Goal: Transaction & Acquisition: Obtain resource

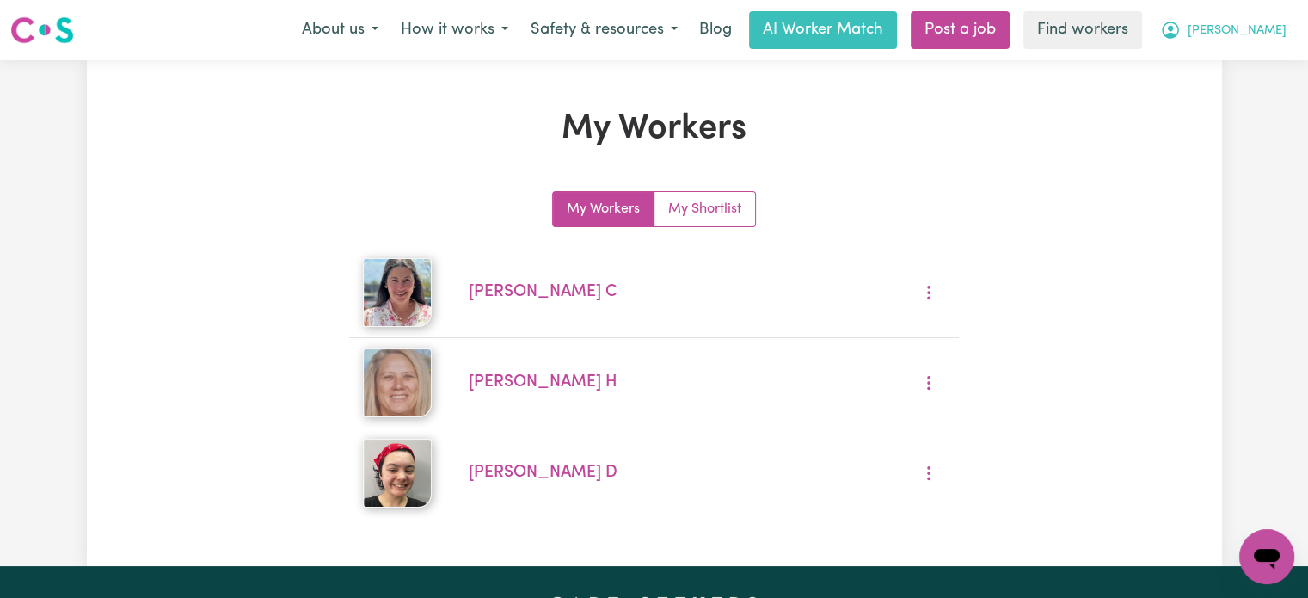
click at [1266, 33] on span "[PERSON_NAME]" at bounding box center [1237, 31] width 99 height 19
click at [719, 215] on link "My Shortlist" at bounding box center [705, 209] width 101 height 34
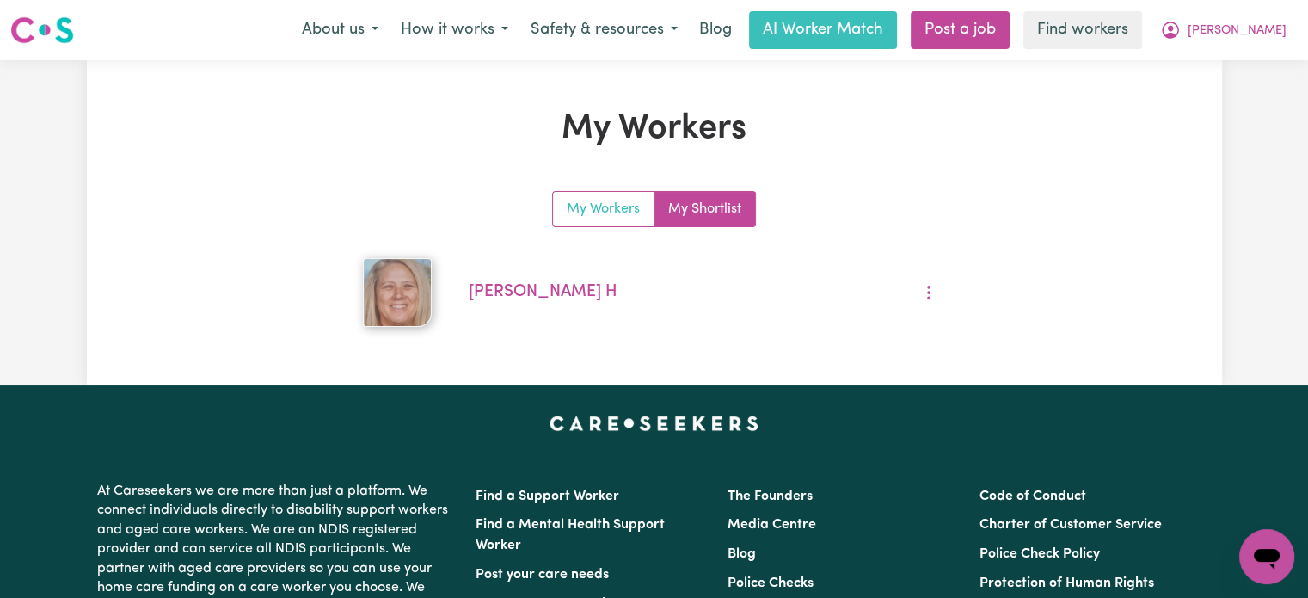
click at [626, 208] on link "My Workers" at bounding box center [603, 209] width 101 height 34
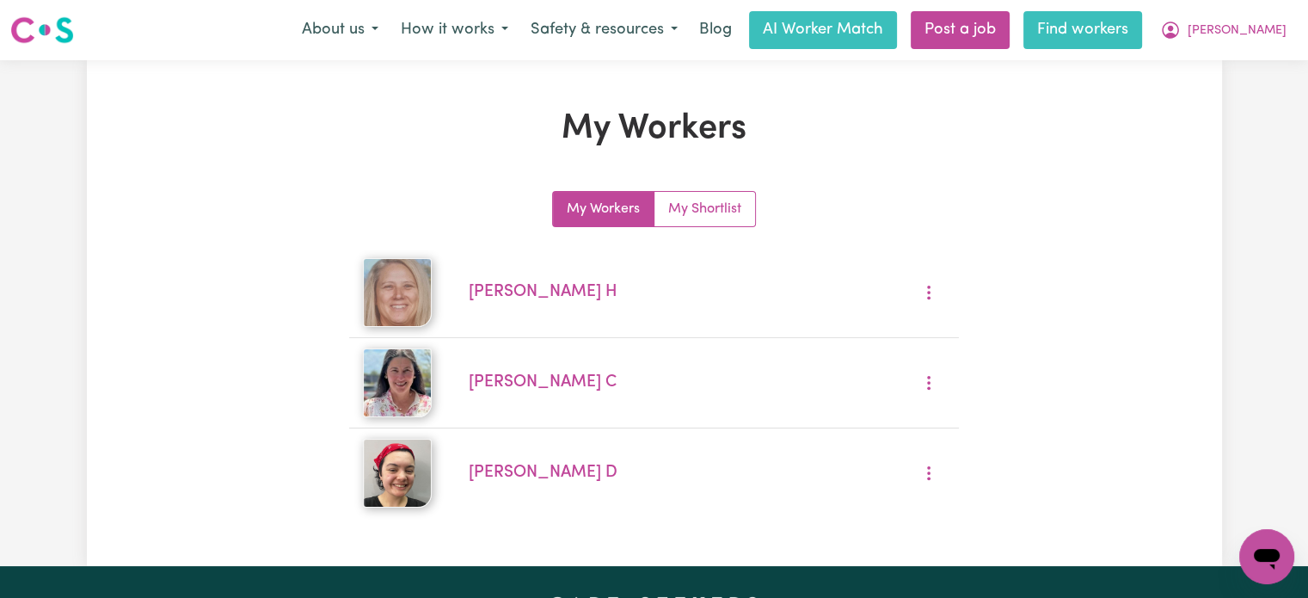
click at [1124, 27] on link "Find workers" at bounding box center [1083, 30] width 119 height 38
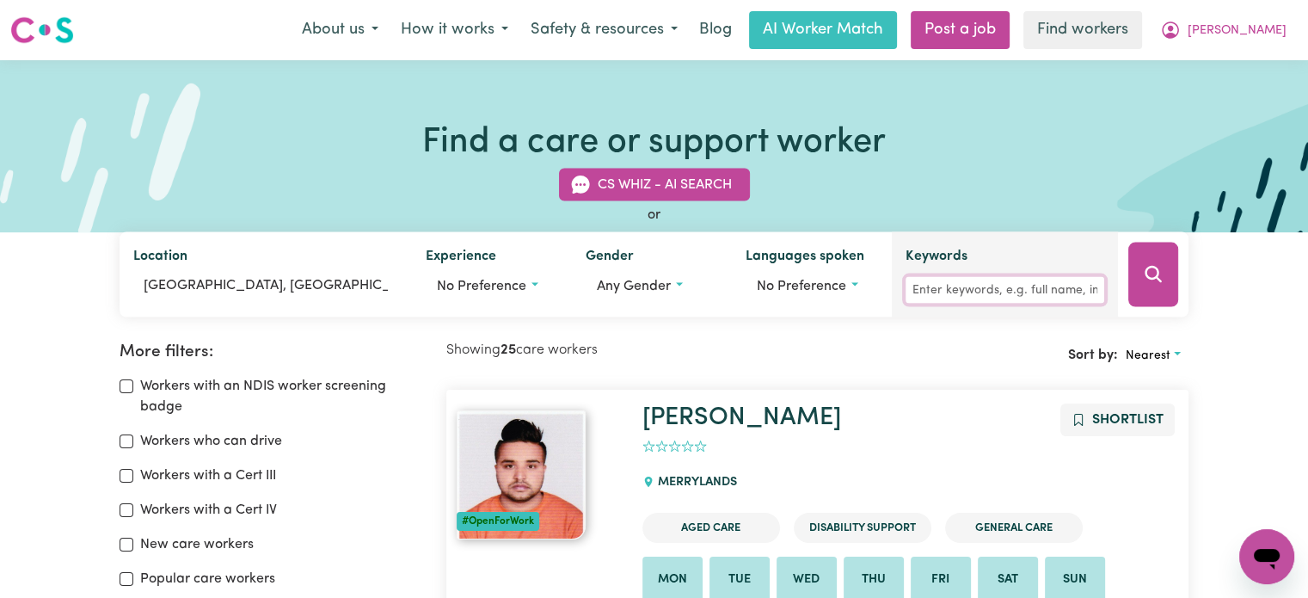
click at [987, 292] on input "Keywords" at bounding box center [1005, 290] width 199 height 27
type input "[PERSON_NAME]"
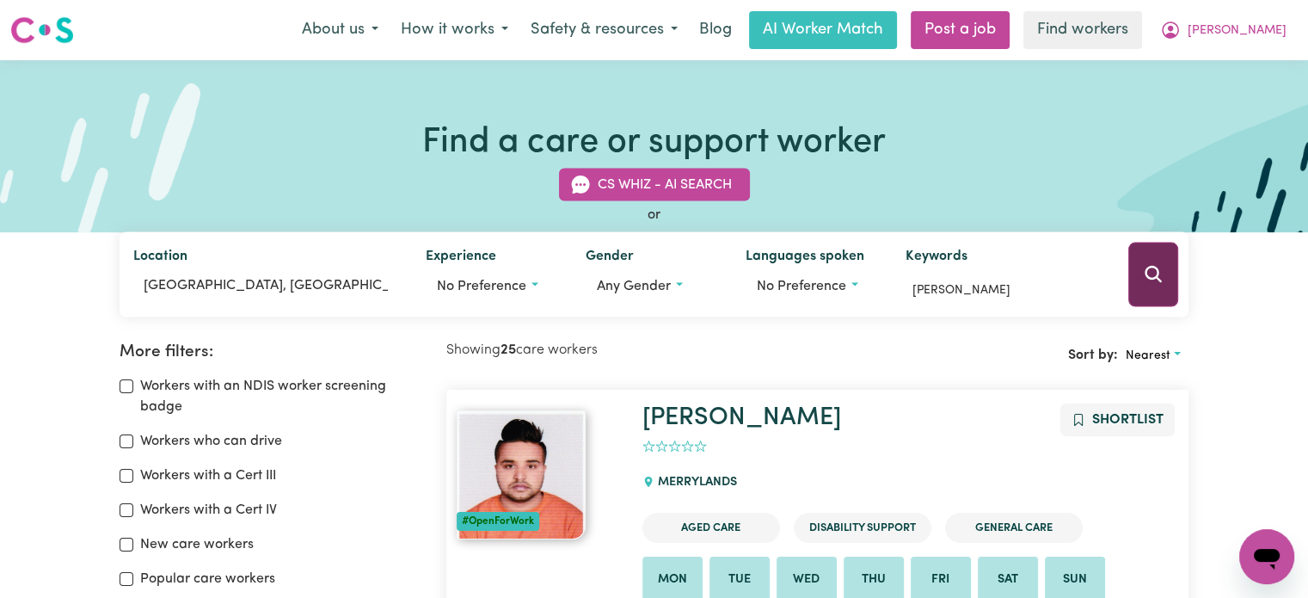
click at [1160, 264] on icon "Search" at bounding box center [1153, 274] width 21 height 21
